Goal: Check status: Check status

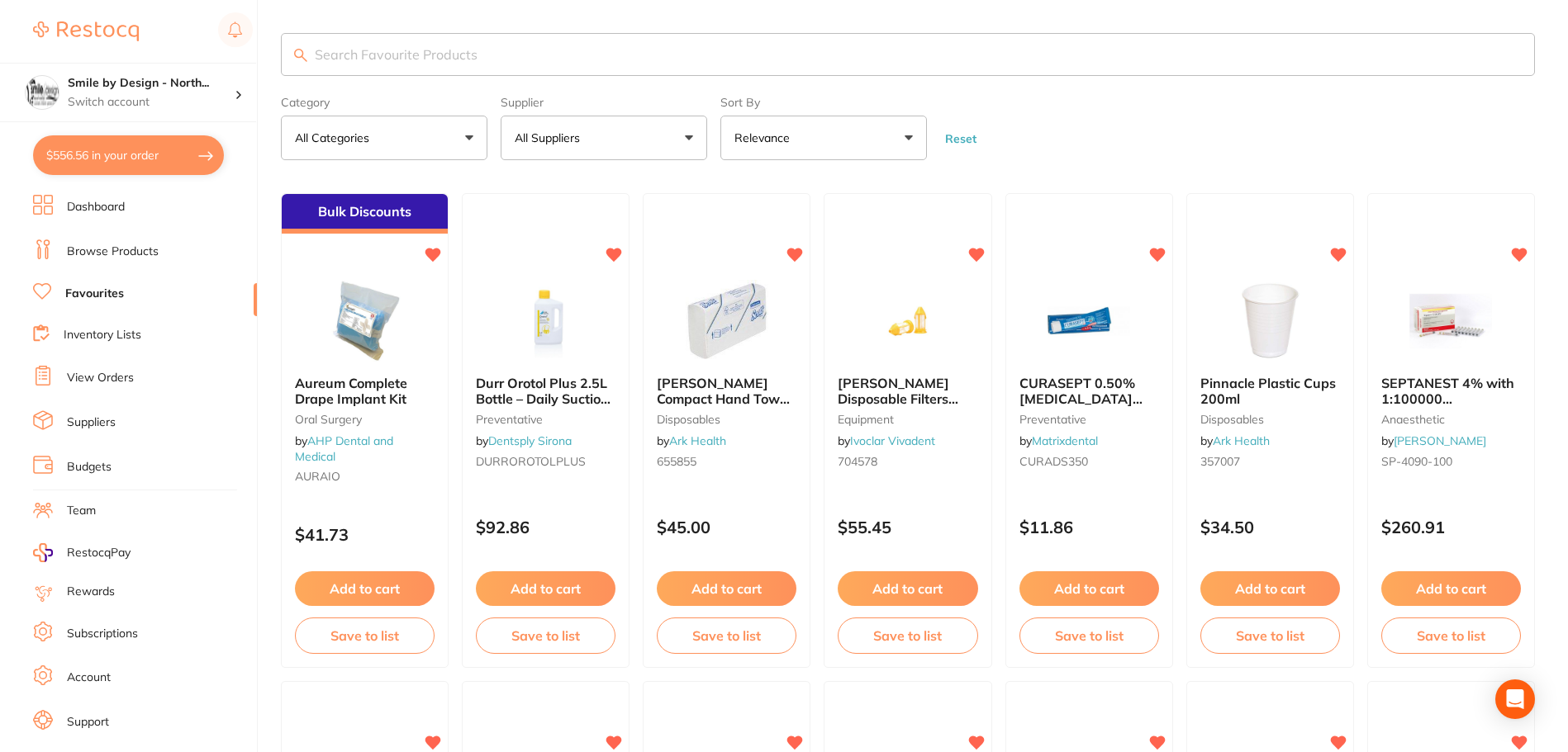
drag, startPoint x: 144, startPoint y: 149, endPoint x: 978, endPoint y: 309, distance: 849.2
click at [144, 149] on button "$556.56 in your order" at bounding box center [128, 156] width 191 height 40
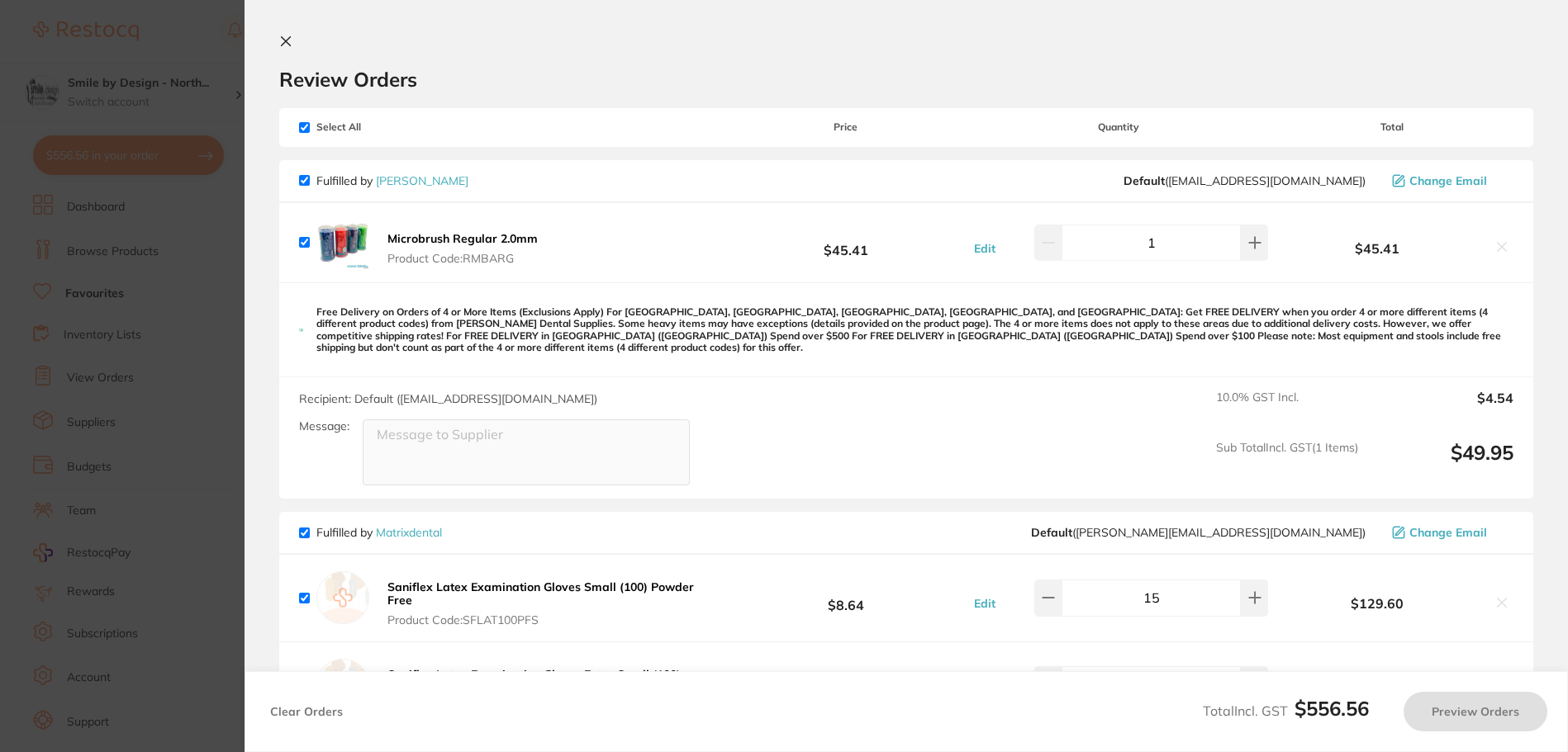
checkbox input "true"
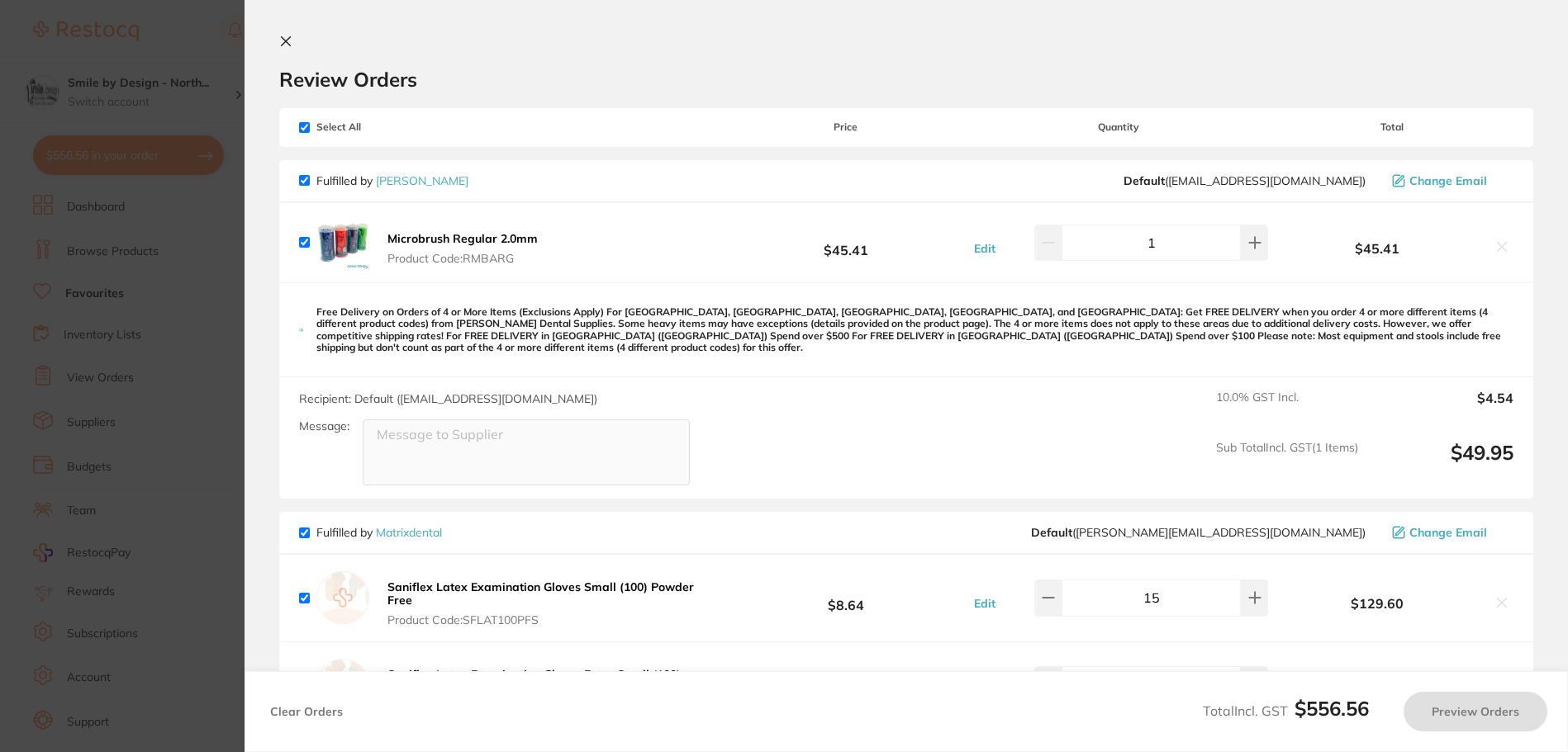
checkbox input "true"
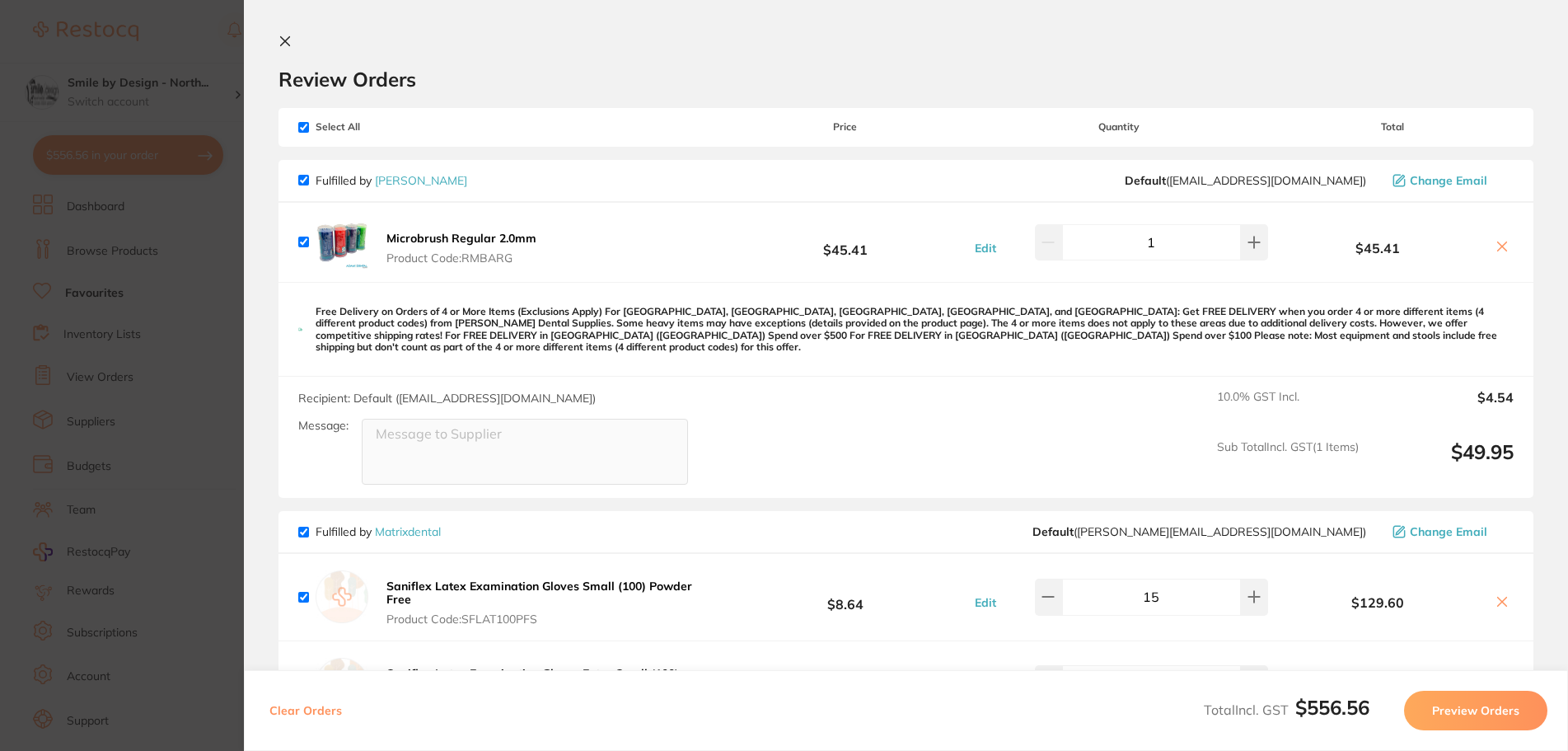
click at [209, 299] on section "Update RRP Set your pre negotiated price for this item. Item Agreed RRP (excl. …" at bounding box center [784, 376] width 1568 height 751
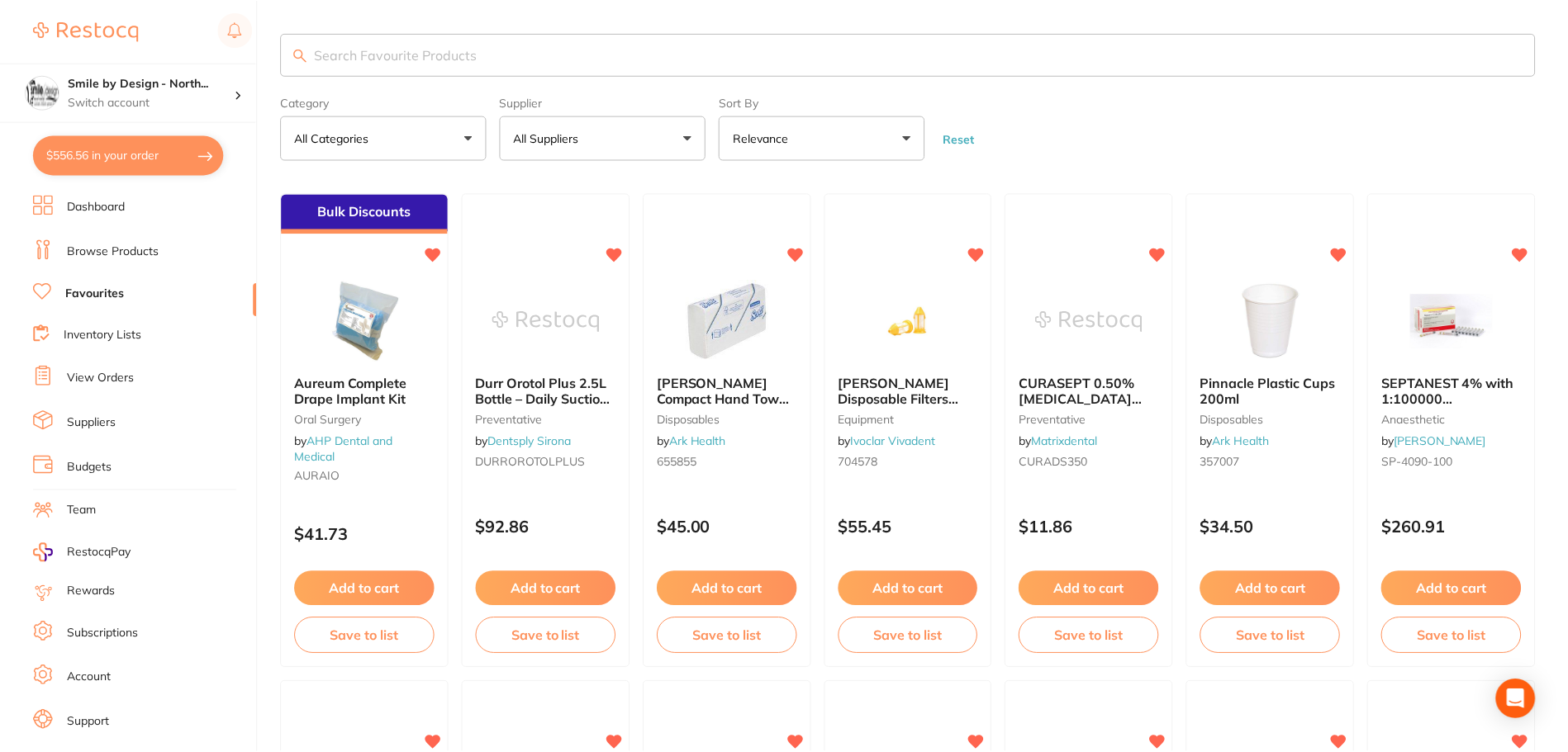
scroll to position [165, 0]
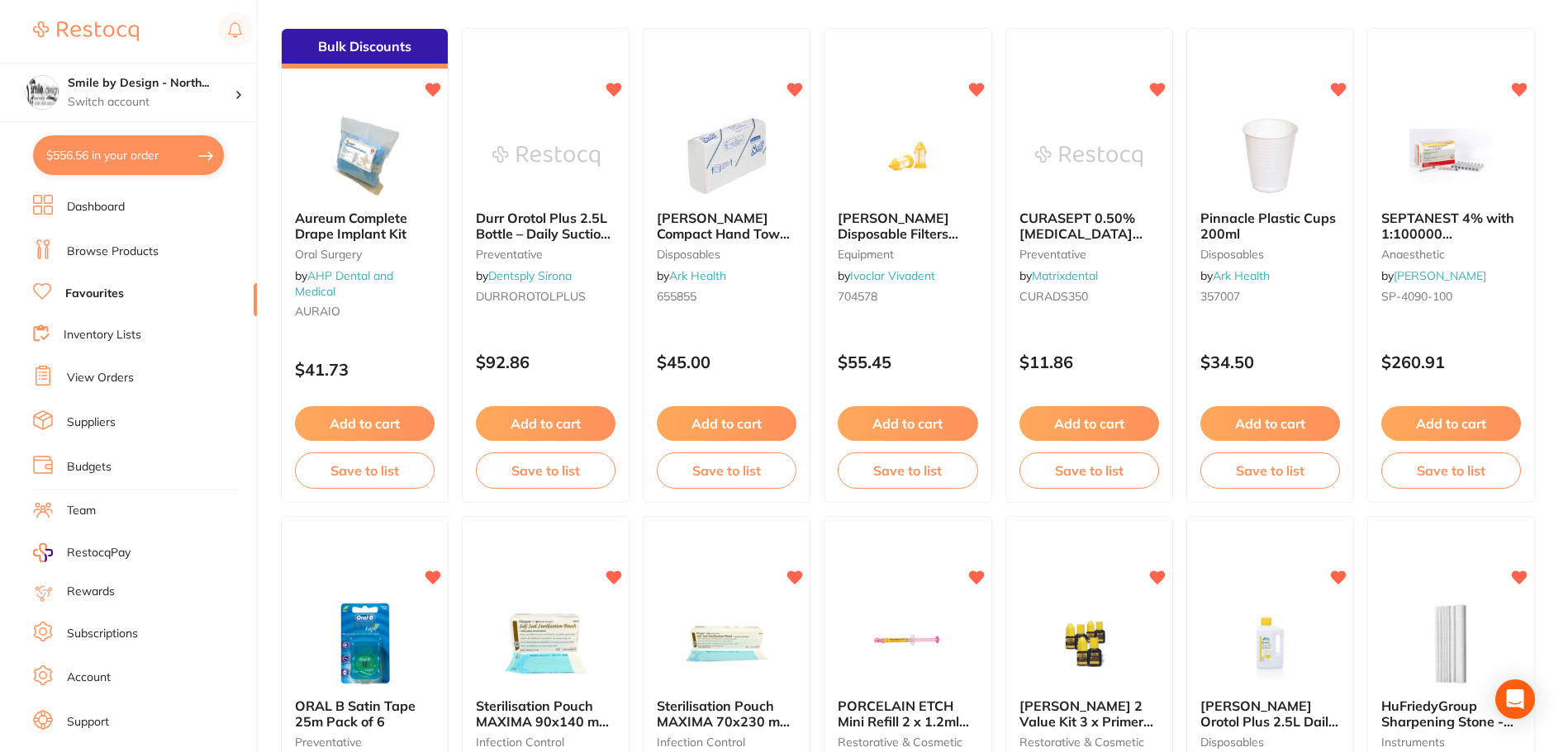
click at [100, 370] on li "View Orders" at bounding box center [145, 378] width 224 height 24
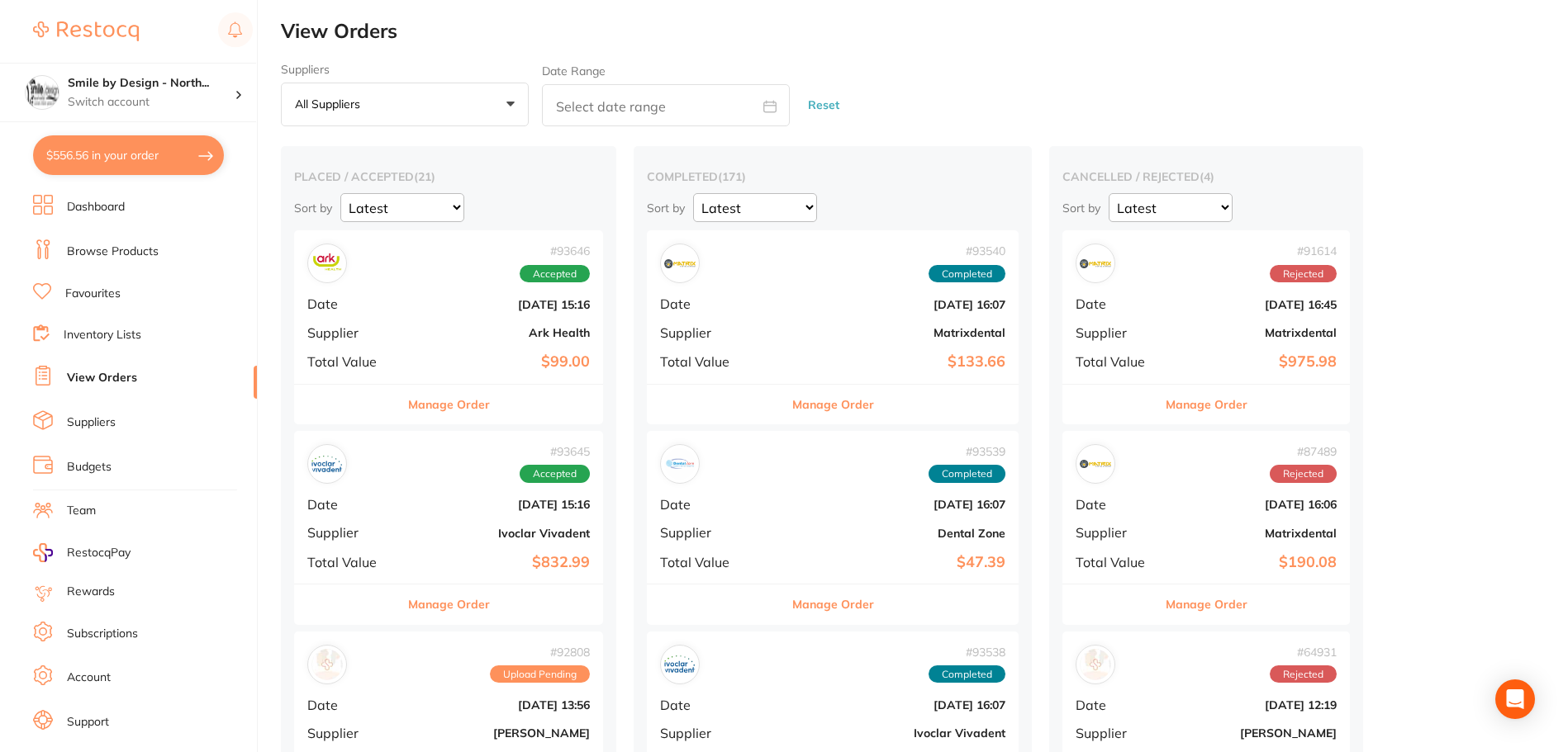
click at [427, 312] on div "# 93646 Accepted Date [DATE] 15:16 Supplier Ark Health Total Value $99.00" at bounding box center [448, 306] width 309 height 152
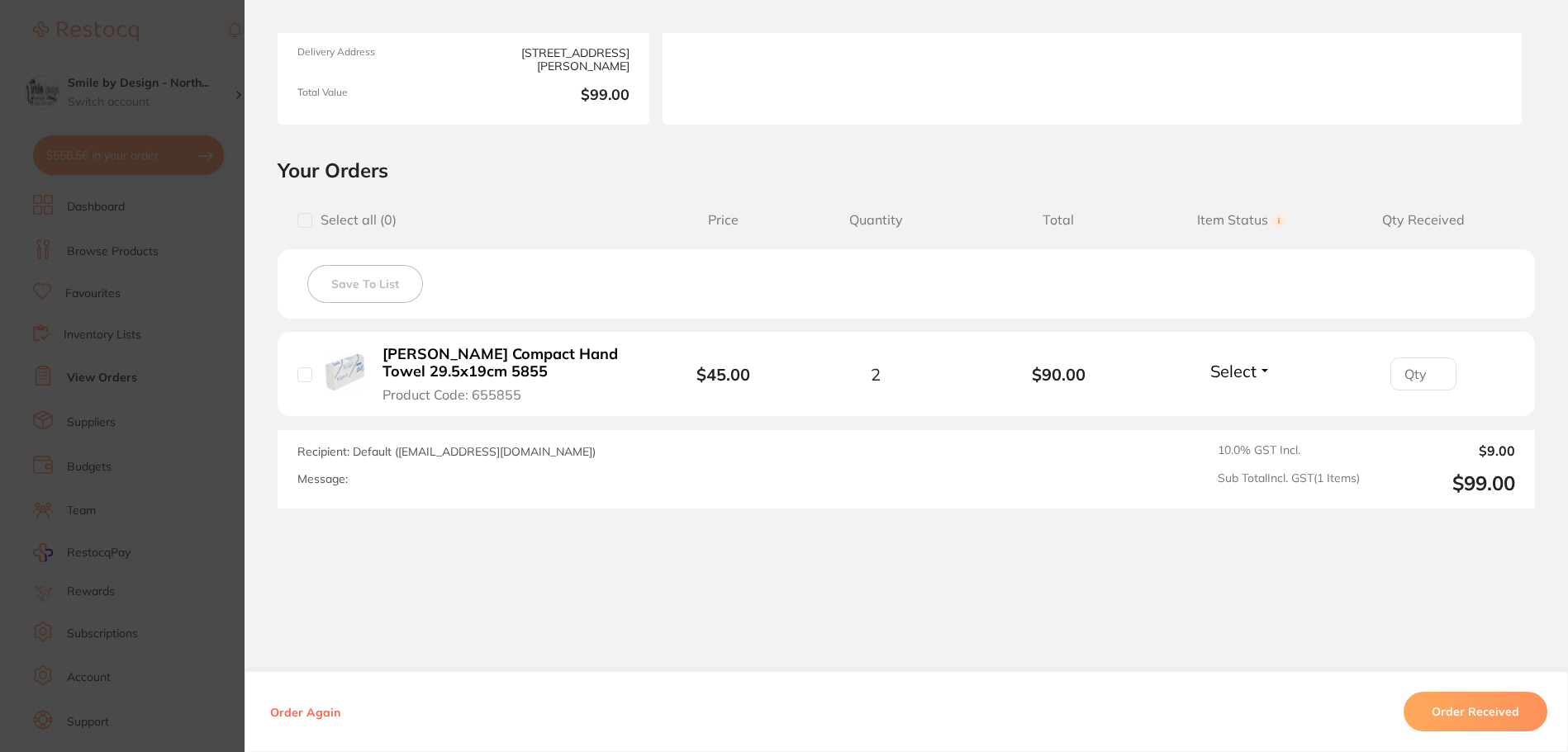
scroll to position [250, 0]
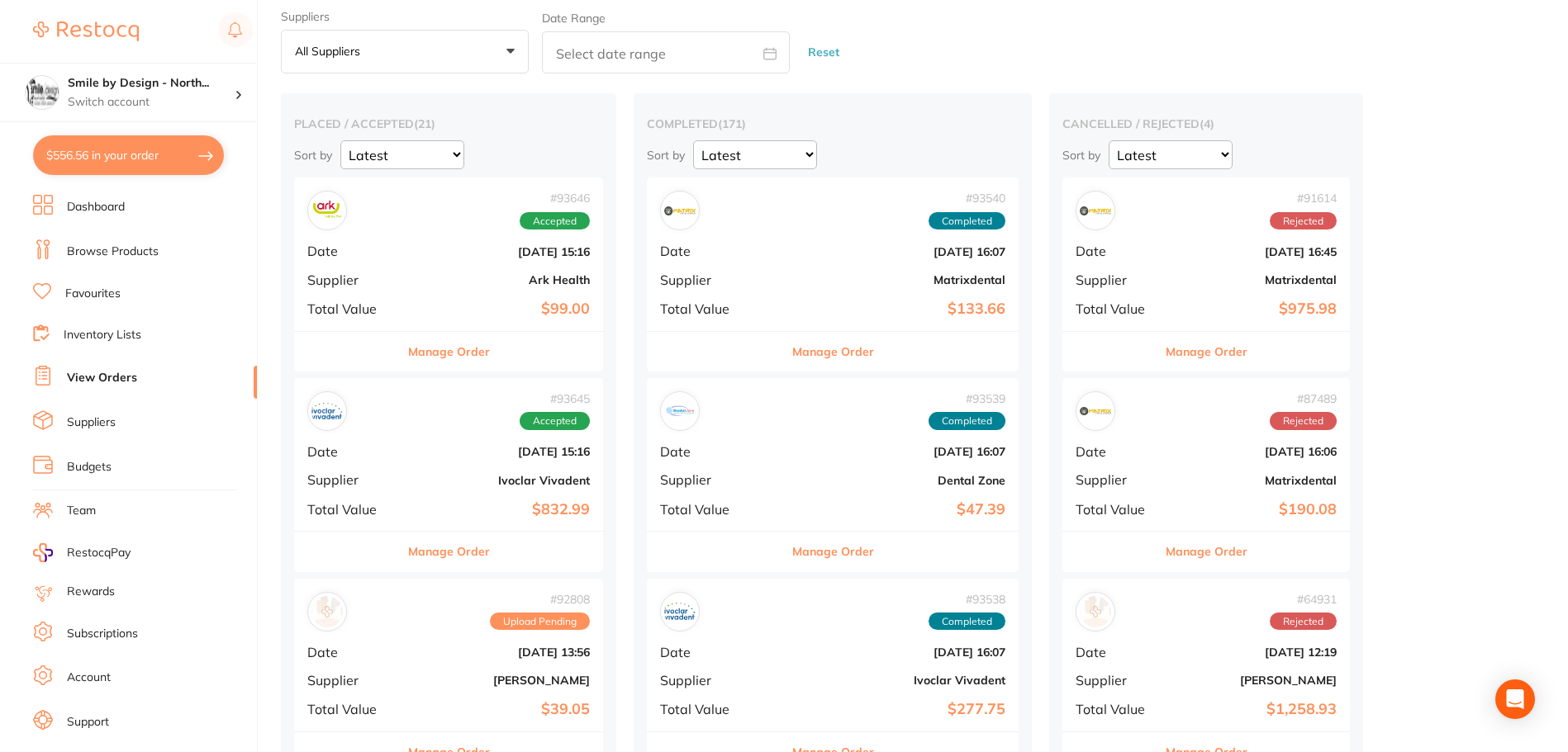
scroll to position [83, 0]
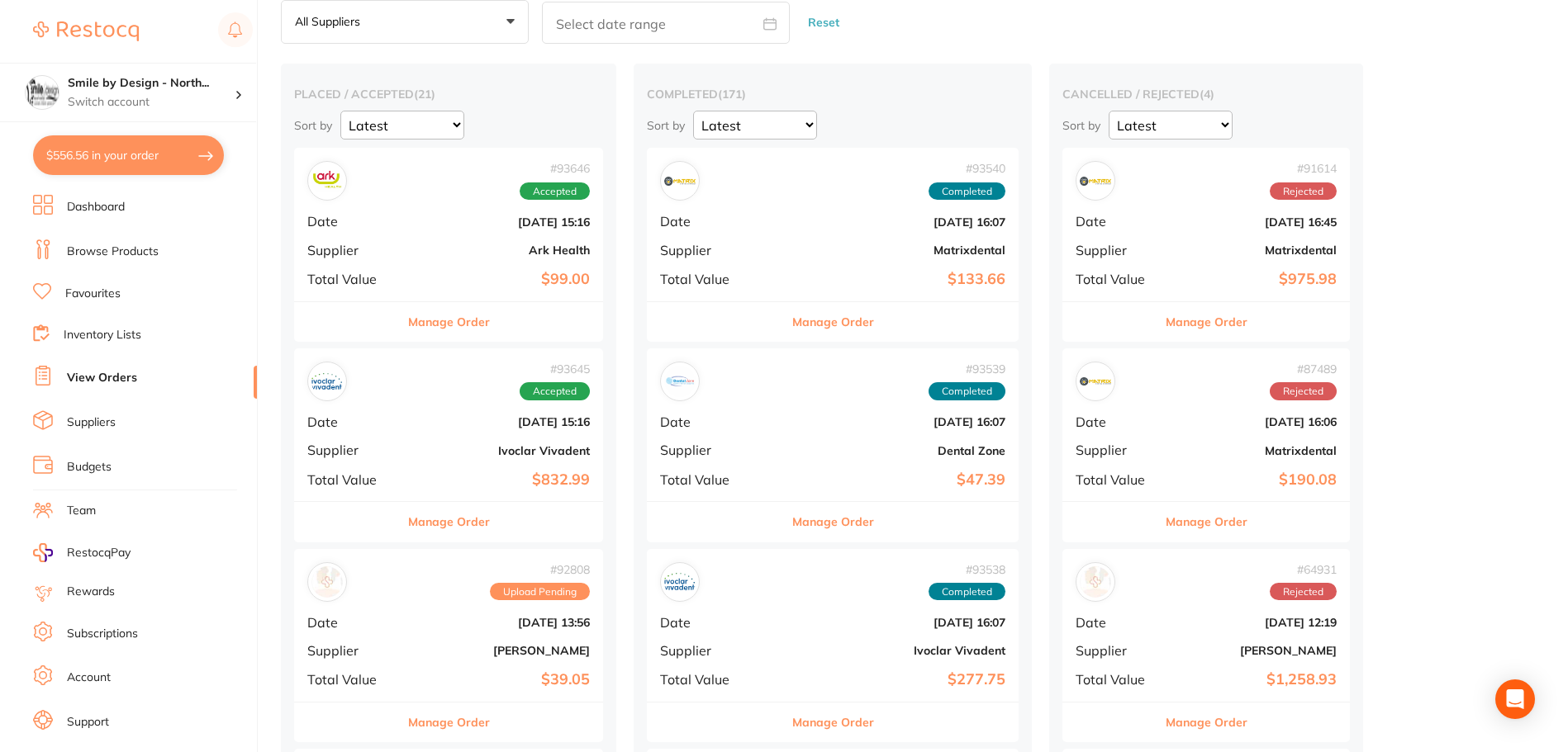
click at [442, 438] on div "# 93645 Accepted Date [DATE] 15:16 Supplier Ivoclar Vivadent Total Value $832.99" at bounding box center [448, 424] width 309 height 152
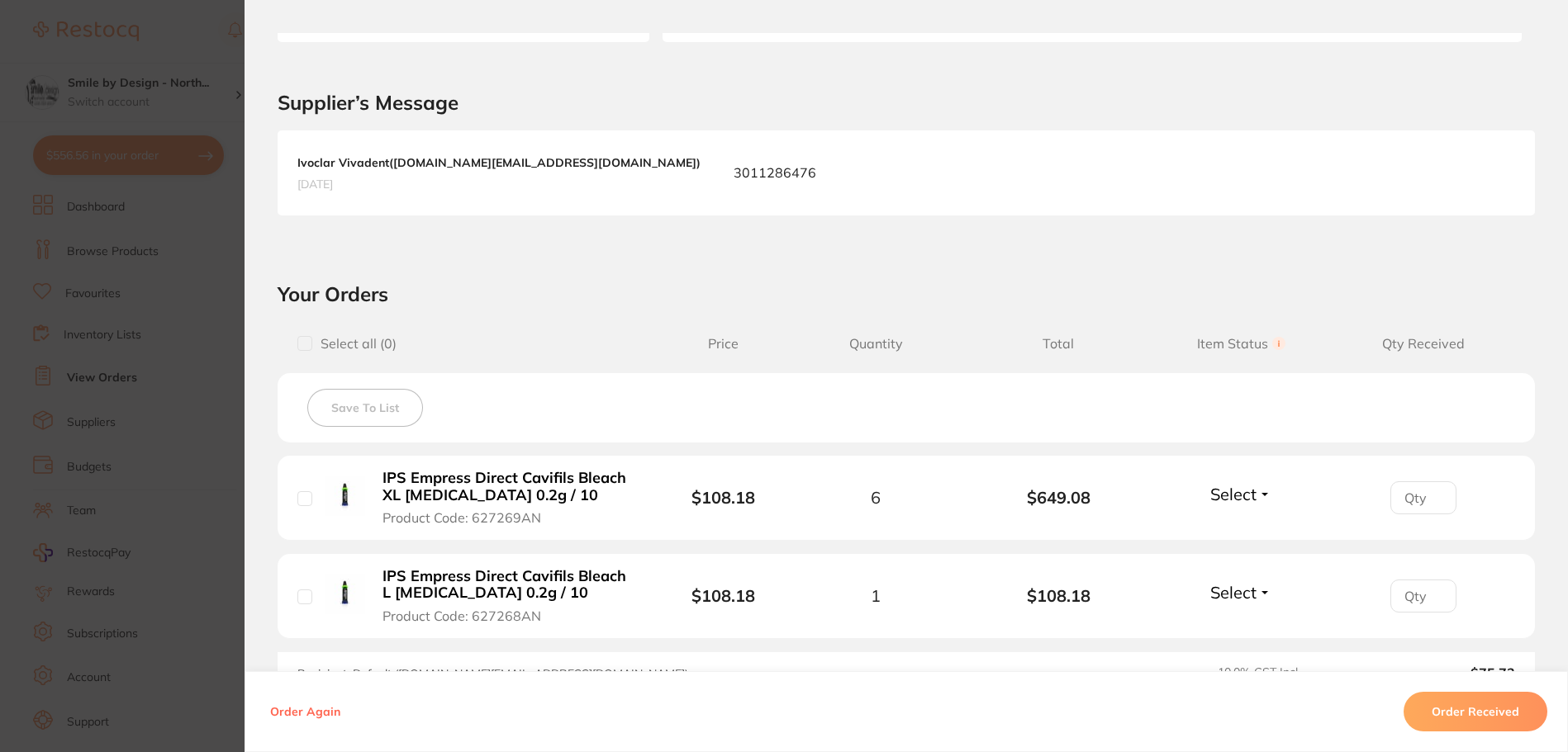
scroll to position [554, 0]
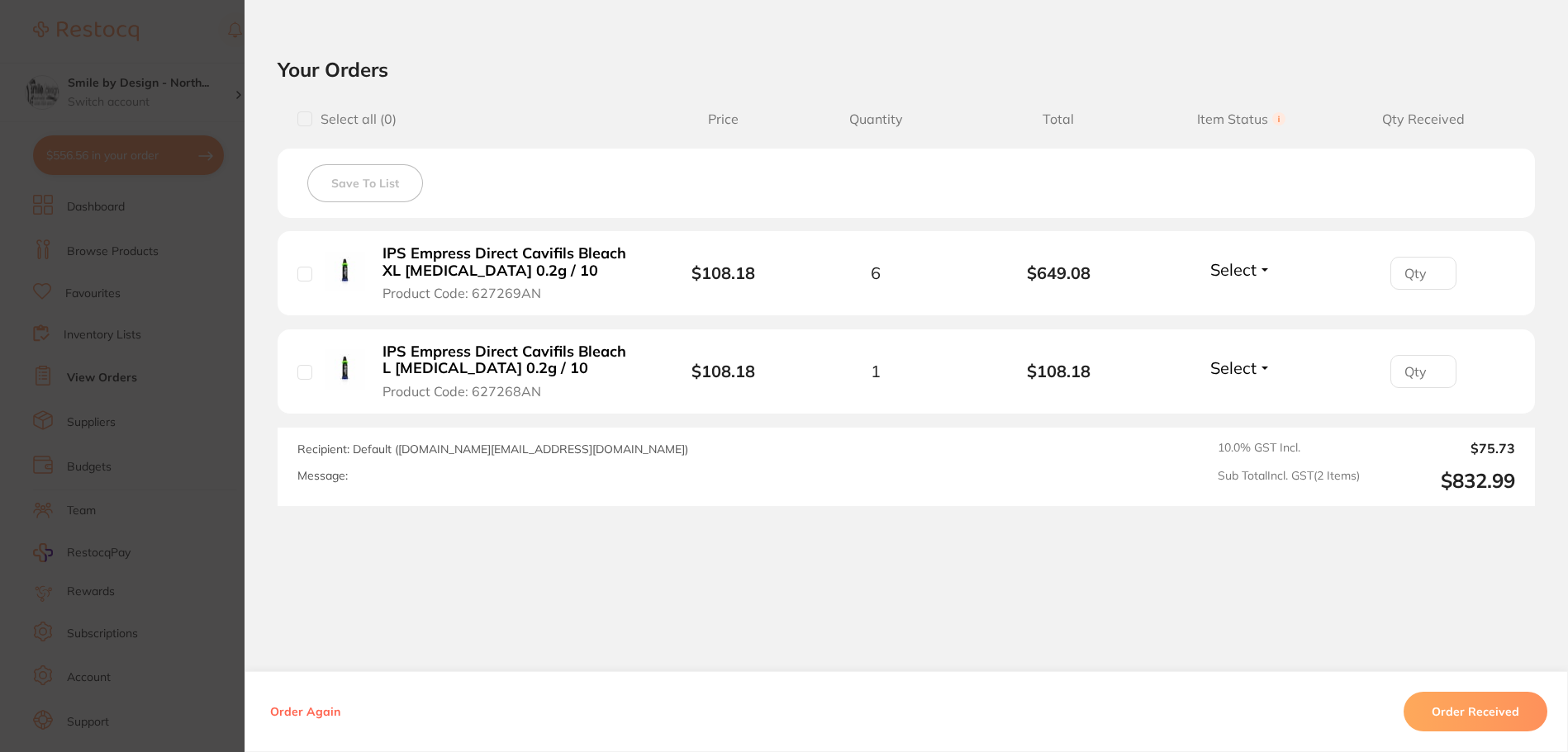
click at [156, 341] on section "Order ID: Restocq- 93645 Order Information Accepted Order Order Date [DATE] 15:…" at bounding box center [784, 376] width 1568 height 752
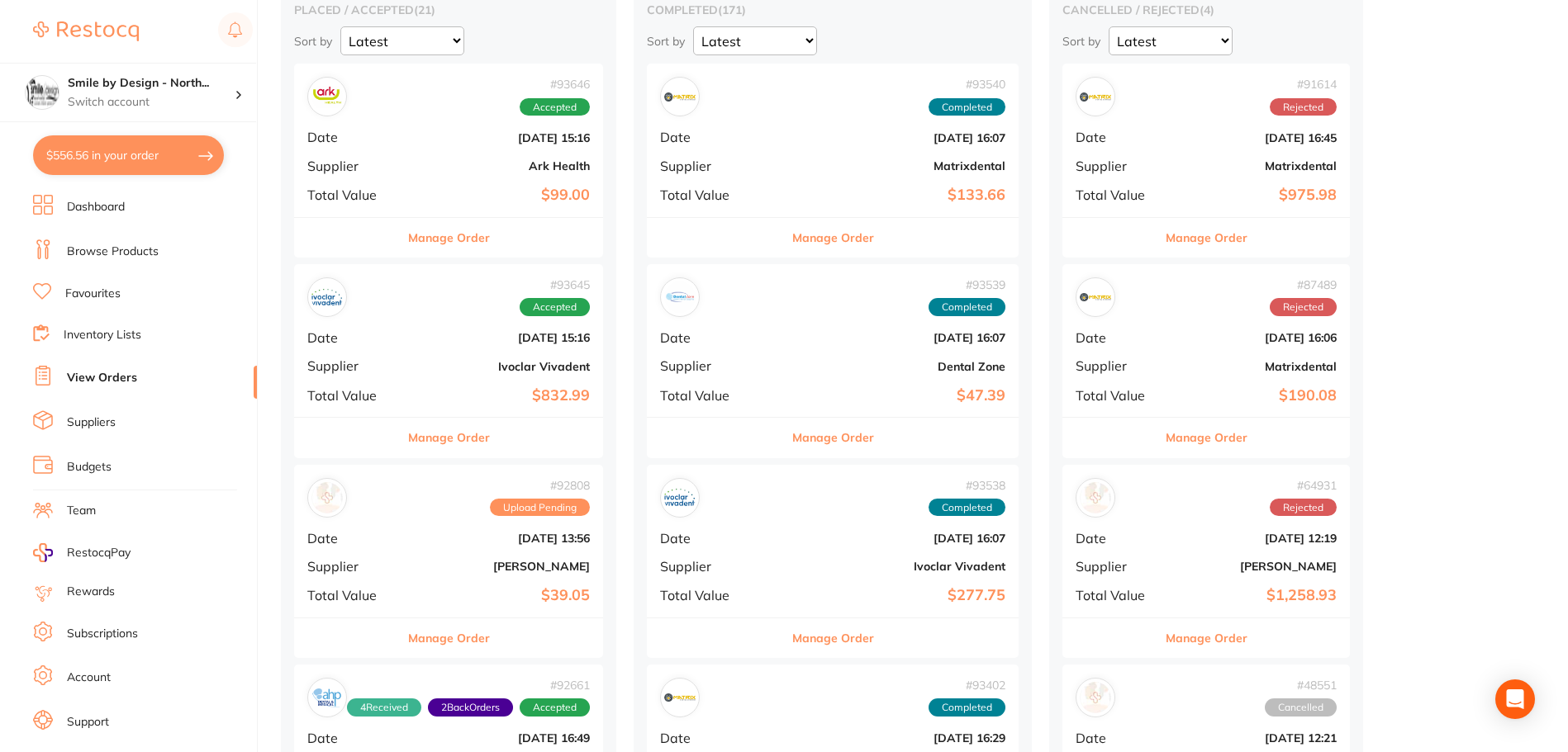
scroll to position [248, 0]
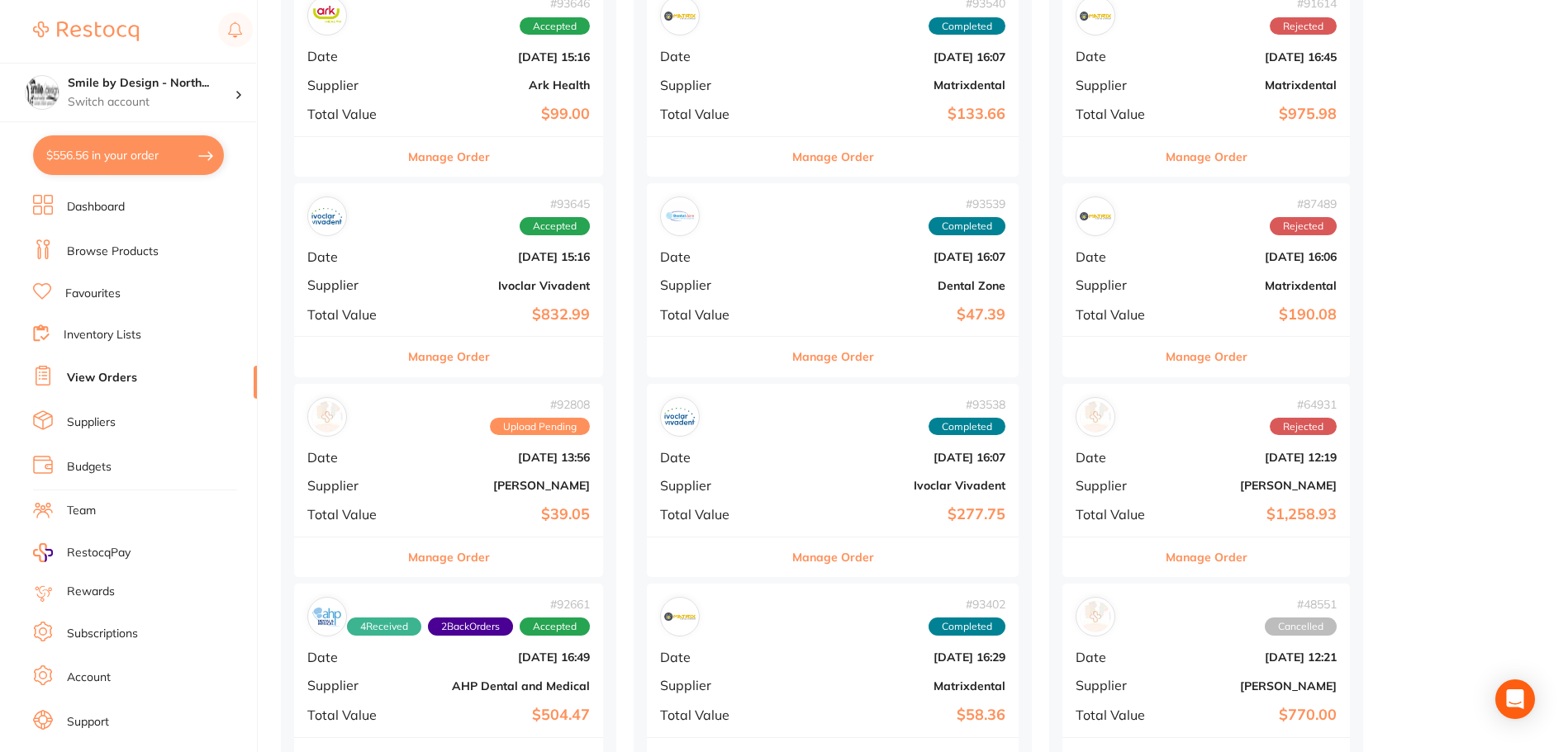
click at [429, 455] on b "[DATE] 13:56" at bounding box center [500, 457] width 179 height 13
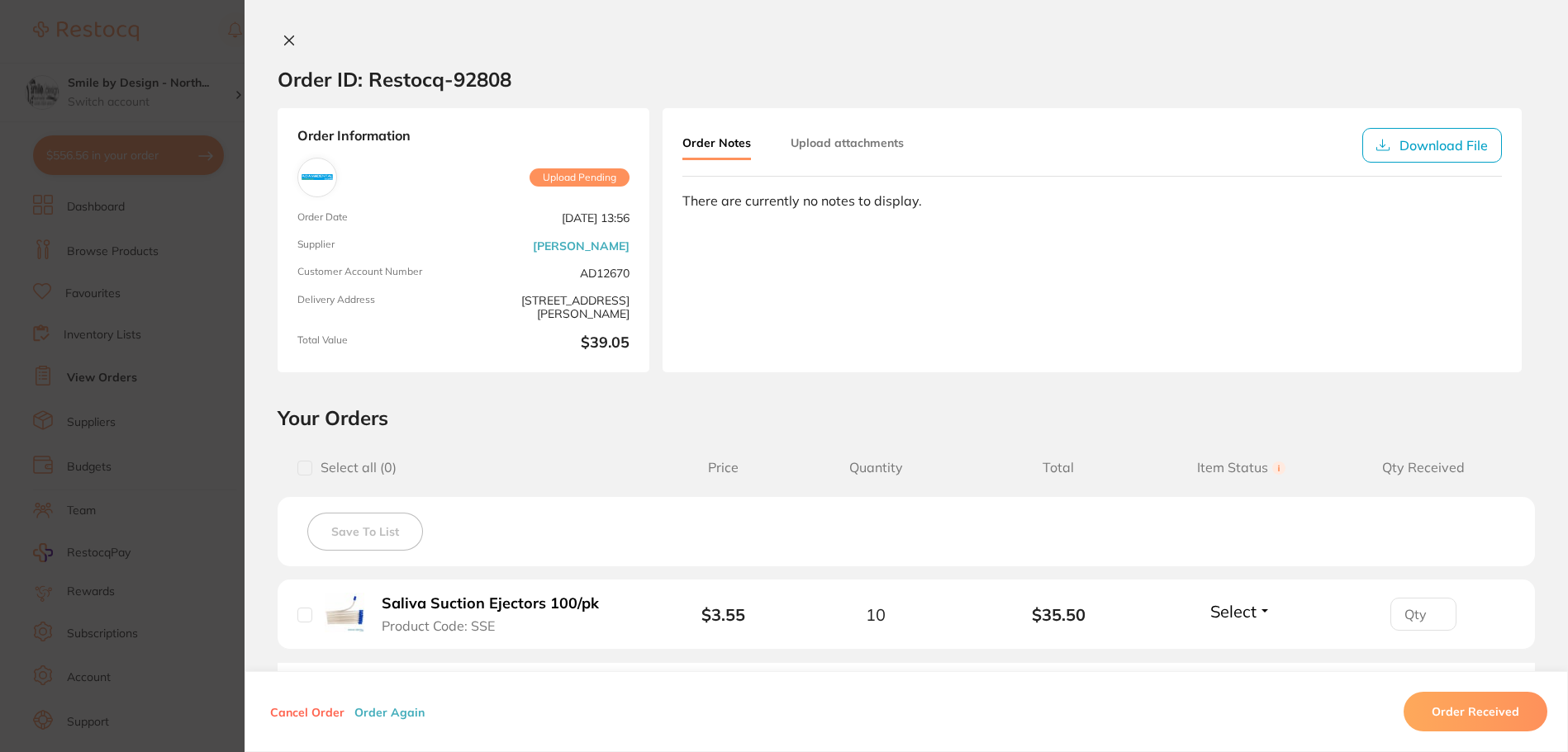
scroll to position [235, 0]
